Goal: Contribute content: Contribute content

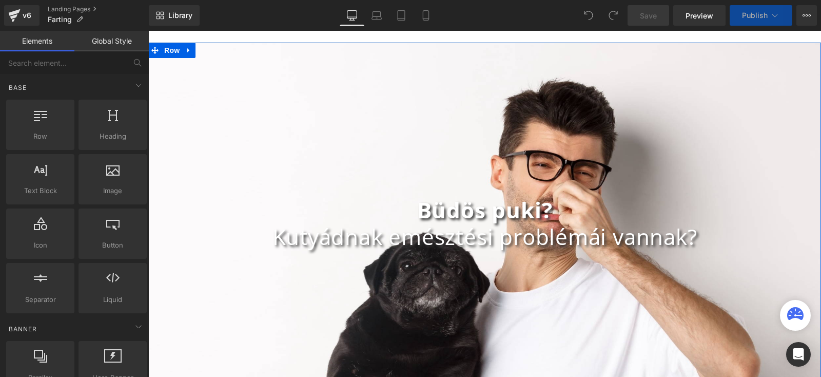
scroll to position [44, 0]
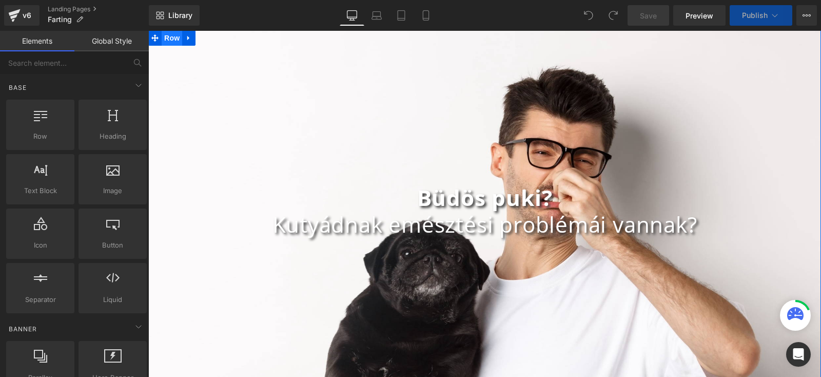
click at [165, 34] on span "Row" at bounding box center [172, 37] width 21 height 15
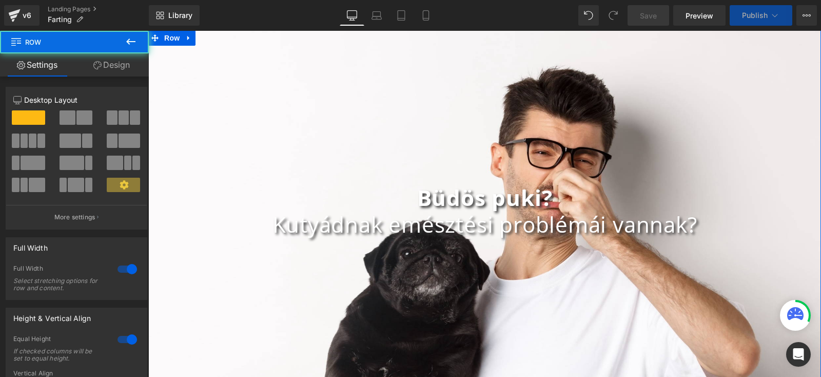
click at [108, 64] on link "Design" at bounding box center [111, 64] width 74 height 23
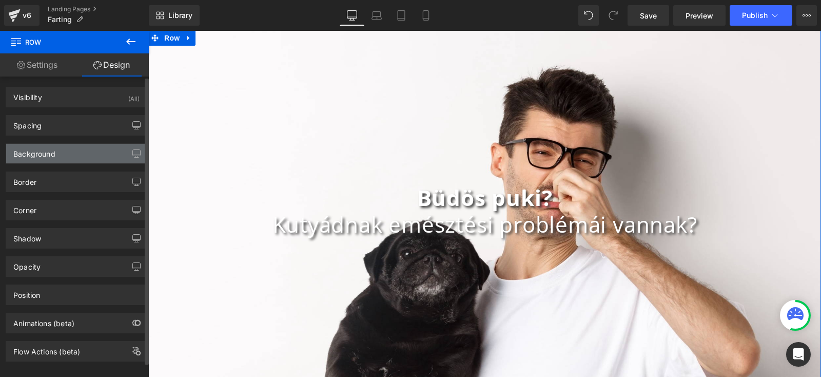
click at [68, 144] on div "Background" at bounding box center [76, 153] width 141 height 19
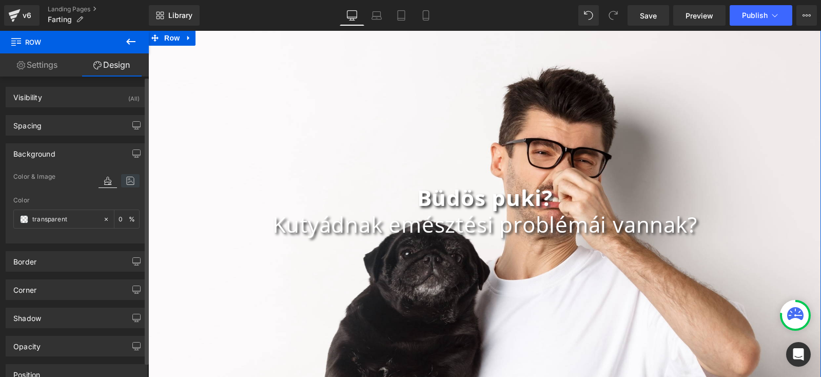
click at [124, 180] on icon at bounding box center [130, 180] width 18 height 13
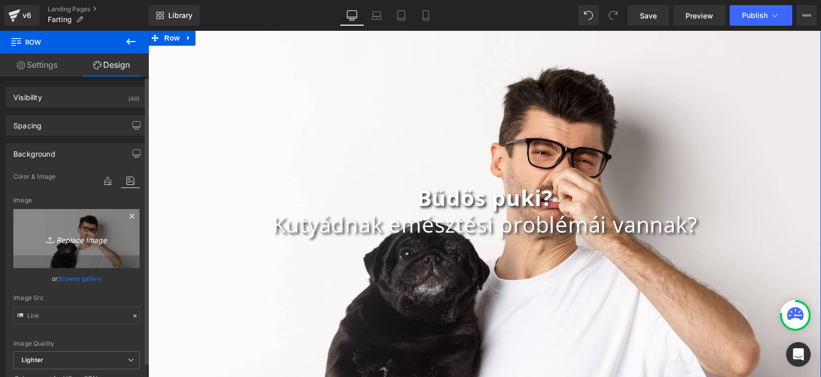
click at [97, 234] on icon "Replace Image" at bounding box center [76, 238] width 82 height 13
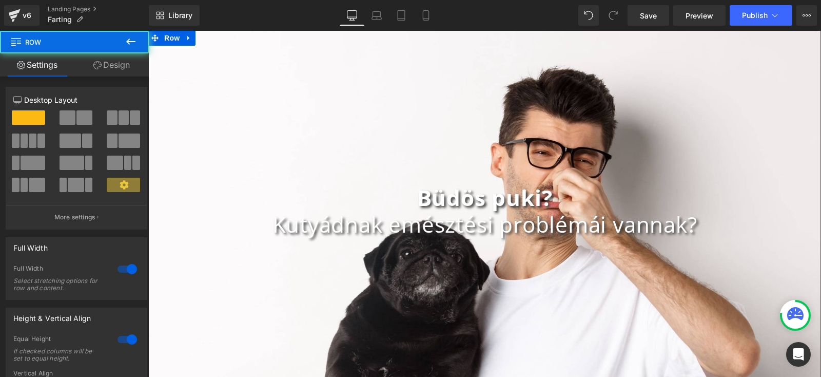
click at [220, 89] on div "Büdös puki? Kutyádnak emésztési problémái vannak? Heading Row" at bounding box center [484, 210] width 673 height 361
click at [168, 34] on span "Row" at bounding box center [172, 37] width 21 height 15
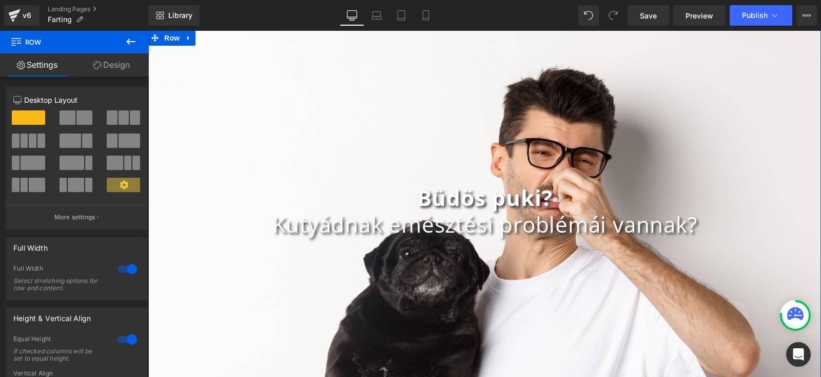
click at [111, 64] on link "Design" at bounding box center [111, 64] width 74 height 23
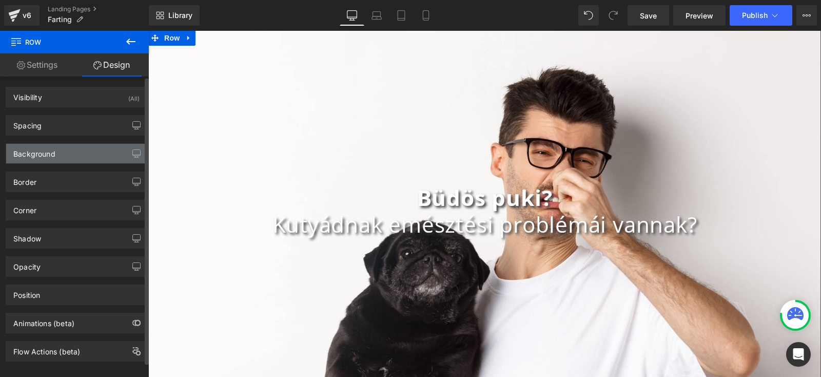
click at [70, 153] on div "Background" at bounding box center [76, 153] width 141 height 19
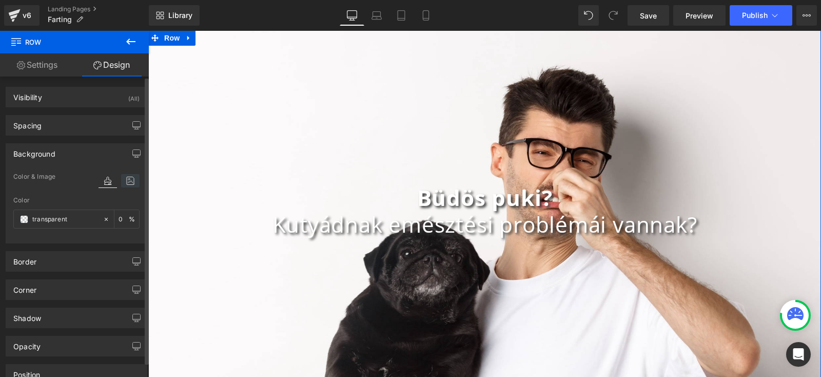
click at [124, 179] on icon at bounding box center [130, 180] width 18 height 13
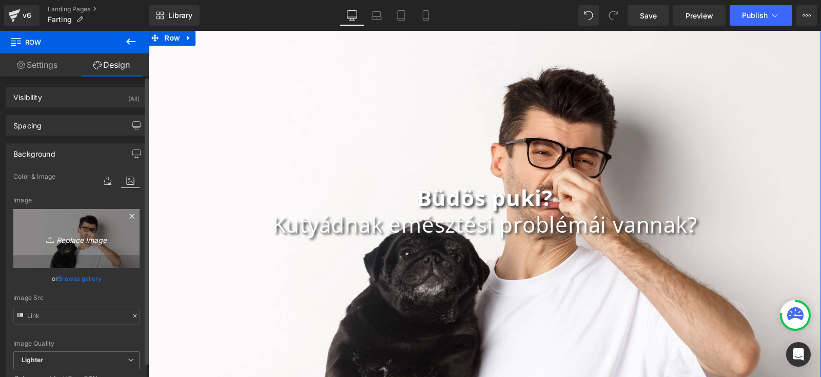
click at [61, 226] on link "Replace Image" at bounding box center [76, 238] width 126 height 59
type input "C:\fakepath\slab_zadah.jpg"
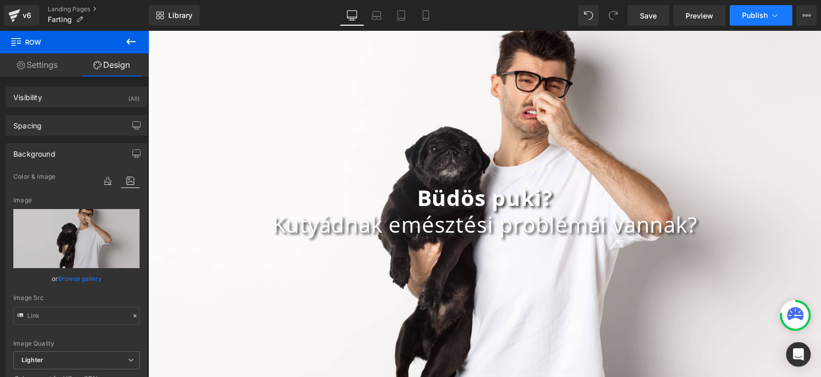
click at [761, 17] on span "Publish" at bounding box center [755, 15] width 26 height 8
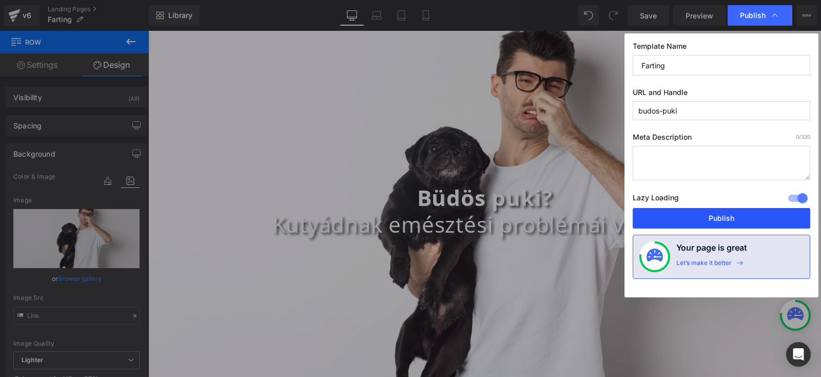
click at [708, 221] on button "Publish" at bounding box center [721, 218] width 177 height 21
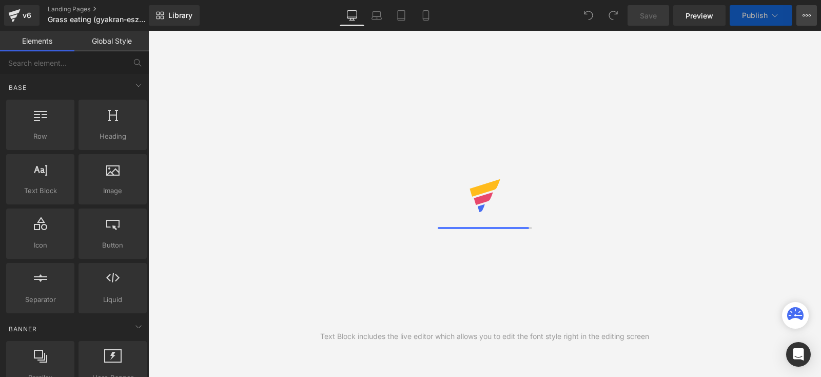
click at [811, 17] on button "View Live Page View with current Template Save Template to Library Schedule Pub…" at bounding box center [806, 15] width 21 height 21
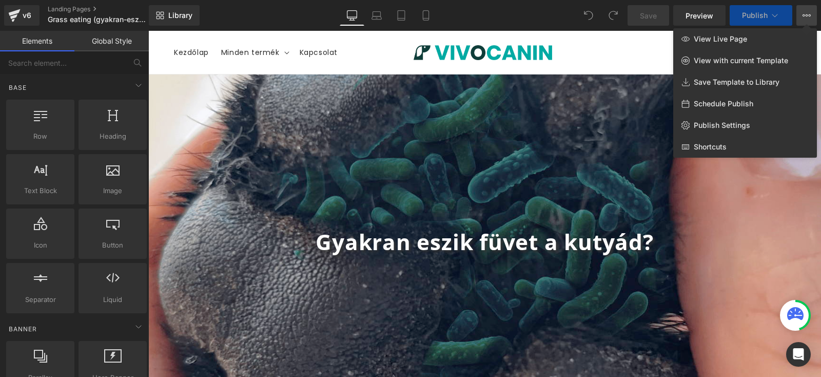
click at [776, 17] on icon at bounding box center [775, 15] width 10 height 10
click at [774, 10] on button "Publish" at bounding box center [760, 15] width 63 height 21
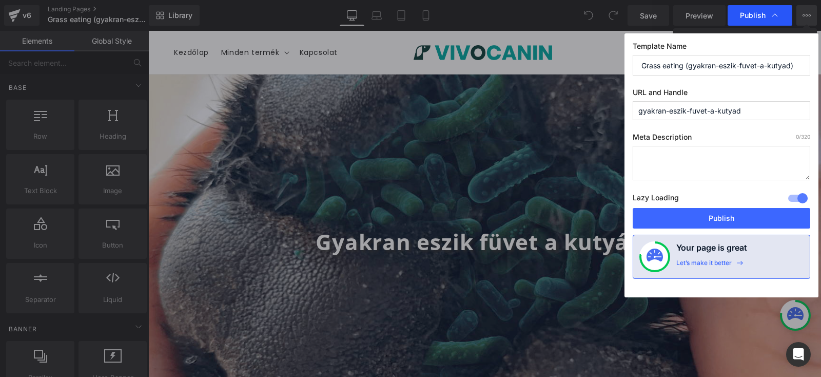
click at [783, 12] on div "Publish" at bounding box center [759, 15] width 65 height 21
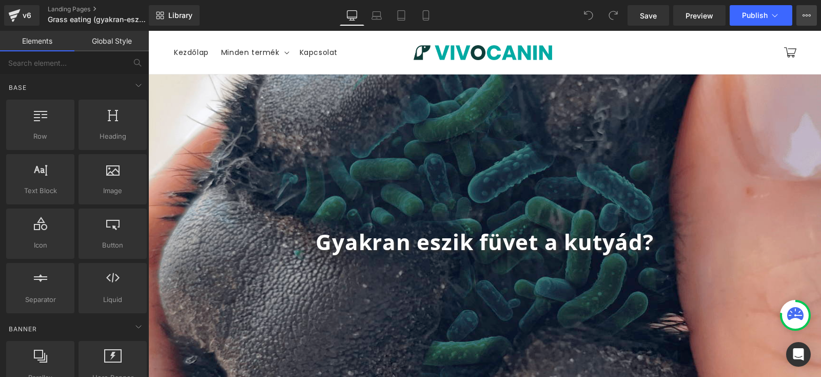
click at [813, 8] on button "View Live Page View with current Template Save Template to Library Schedule Pub…" at bounding box center [806, 15] width 21 height 21
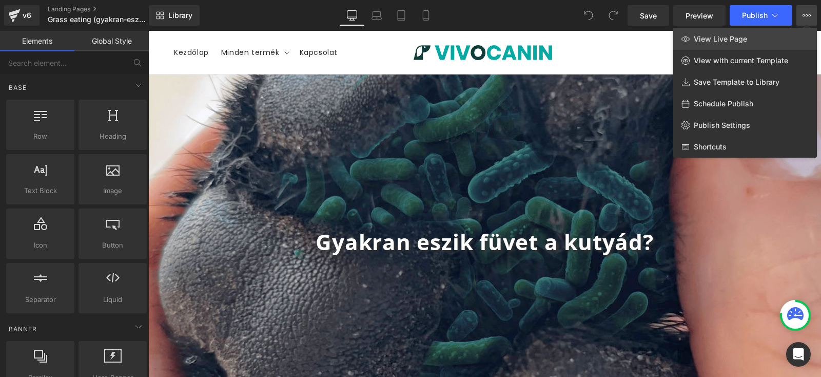
click at [740, 41] on span "View Live Page" at bounding box center [720, 38] width 53 height 9
